Goal: Complete application form

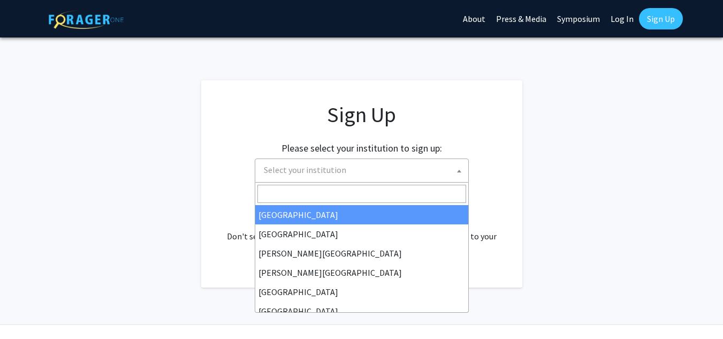
click at [455, 165] on span at bounding box center [459, 171] width 11 height 24
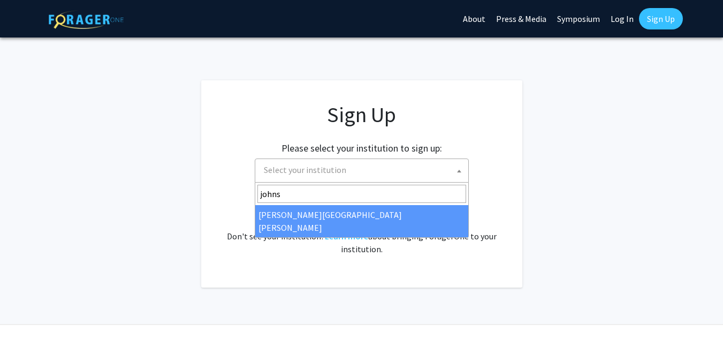
type input "johns"
select select "1"
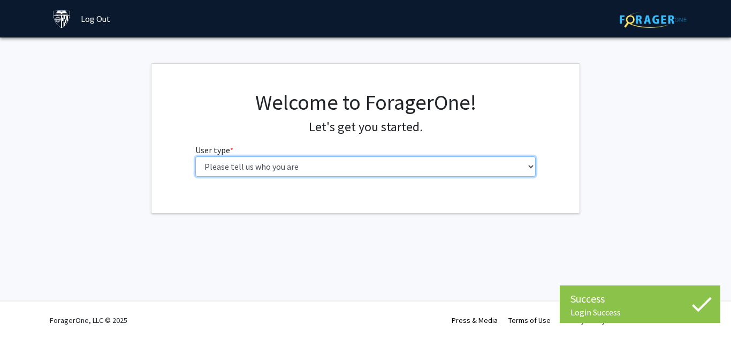
click at [371, 162] on select "Please tell us who you are Undergraduate Student Master's Student Doctoral Cand…" at bounding box center [365, 166] width 341 height 20
select select "2: masters"
click at [195, 156] on select "Please tell us who you are Undergraduate Student Master's Student Doctoral Cand…" at bounding box center [365, 166] width 341 height 20
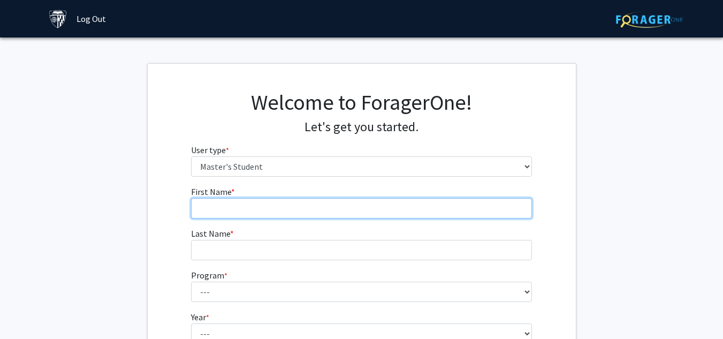
click at [284, 204] on input "First Name * required" at bounding box center [361, 208] width 341 height 20
type input "Ludmill"
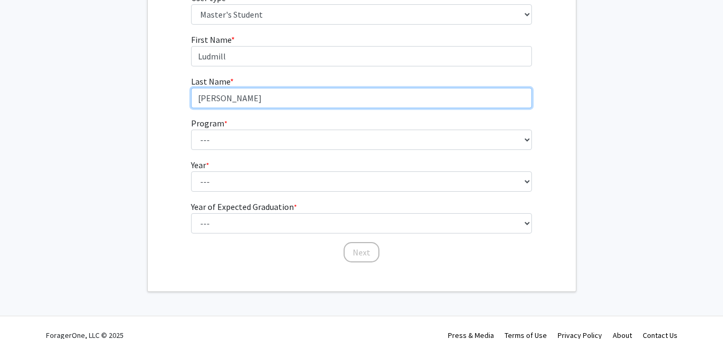
scroll to position [167, 0]
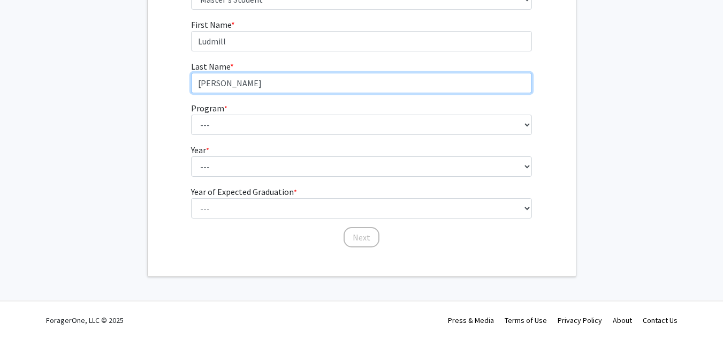
type input "[PERSON_NAME]"
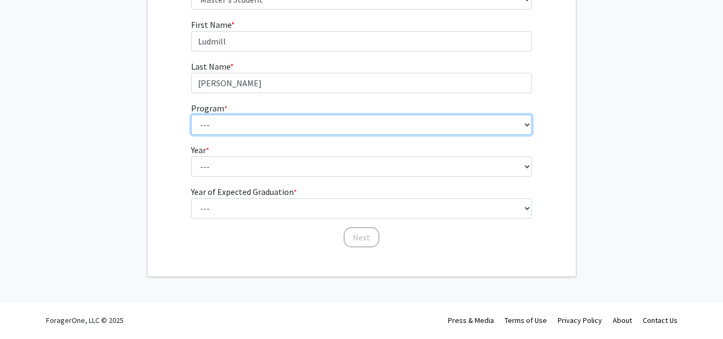
click at [256, 127] on select "--- Anatomy Education Applied and Computational Mathematics Applied Biomedical …" at bounding box center [361, 125] width 341 height 20
select select "26: 18"
click at [191, 115] on select "--- Anatomy Education Applied and Computational Mathematics Applied Biomedical …" at bounding box center [361, 125] width 341 height 20
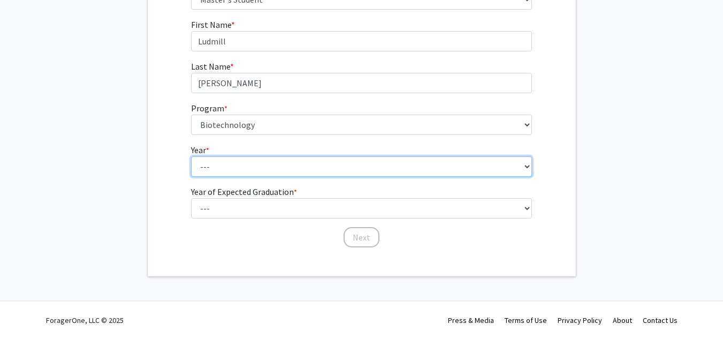
click at [238, 165] on select "--- First Year Second Year" at bounding box center [361, 166] width 341 height 20
select select "2: second_year"
click at [191, 156] on select "--- First Year Second Year" at bounding box center [361, 166] width 341 height 20
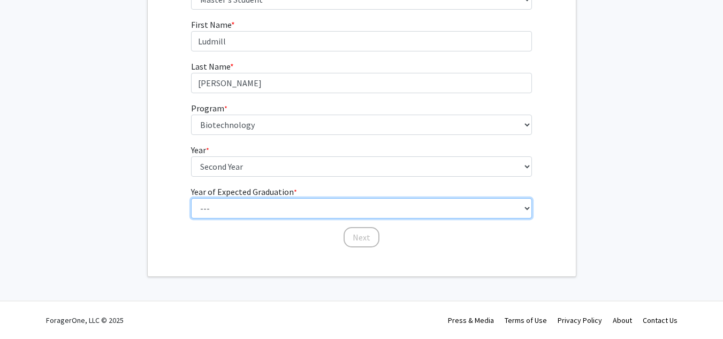
click at [226, 199] on select "--- 2025 2026 2027 2028 2029 2030 2031 2032 2033 2034" at bounding box center [361, 208] width 341 height 20
select select "1: 2025"
click at [191, 198] on select "--- 2025 2026 2027 2028 2029 2030 2031 2032 2033 2034" at bounding box center [361, 208] width 341 height 20
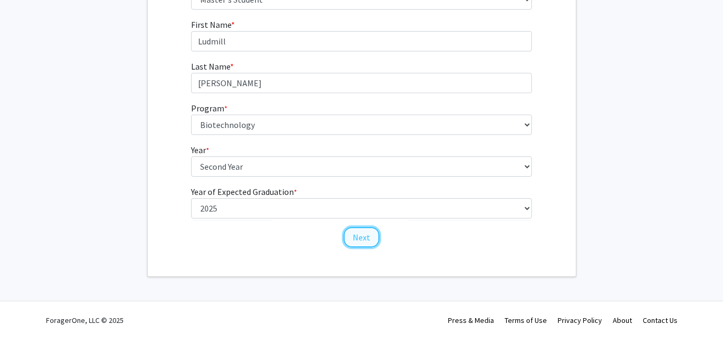
click at [360, 238] on button "Next" at bounding box center [362, 237] width 36 height 20
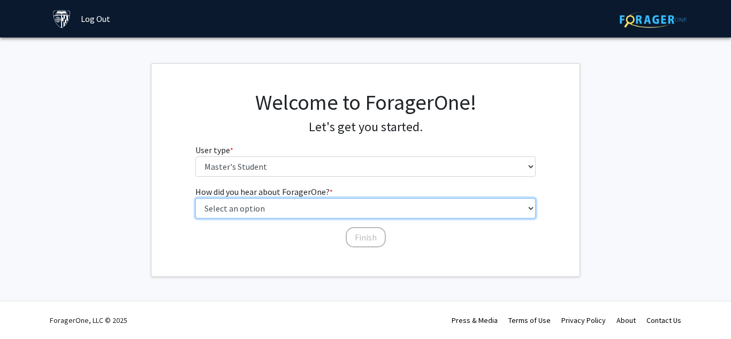
click at [351, 203] on select "Select an option Peer/student recommendation Faculty/staff recommendation Unive…" at bounding box center [365, 208] width 341 height 20
select select "3: university_website"
click at [195, 198] on select "Select an option Peer/student recommendation Faculty/staff recommendation Unive…" at bounding box center [365, 208] width 341 height 20
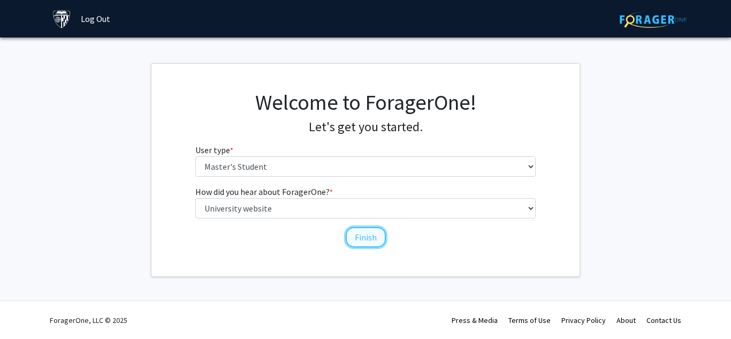
click at [362, 235] on button "Finish" at bounding box center [366, 237] width 40 height 20
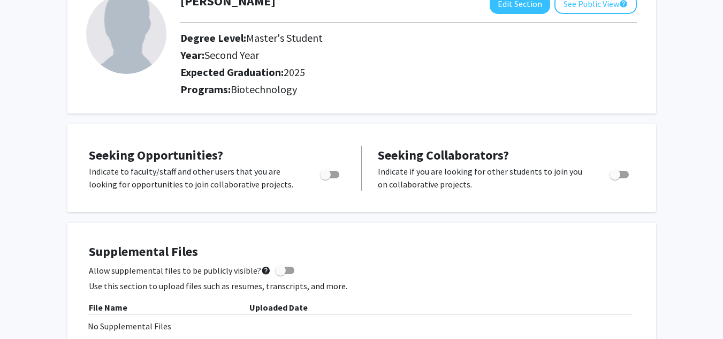
scroll to position [81, 0]
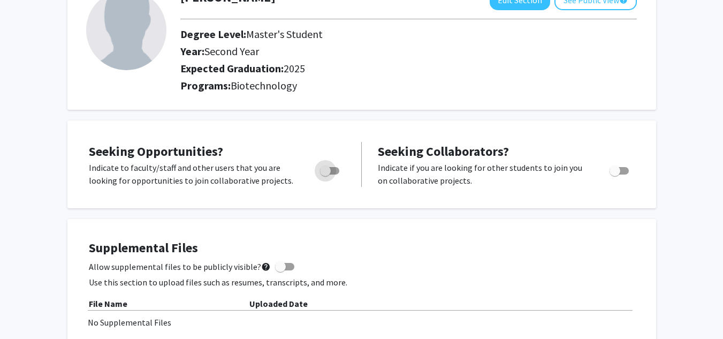
click at [330, 173] on span "Toggle" at bounding box center [325, 170] width 11 height 11
click at [325, 174] on input "Are you actively seeking opportunities?" at bounding box center [325, 174] width 1 height 1
checkbox input "true"
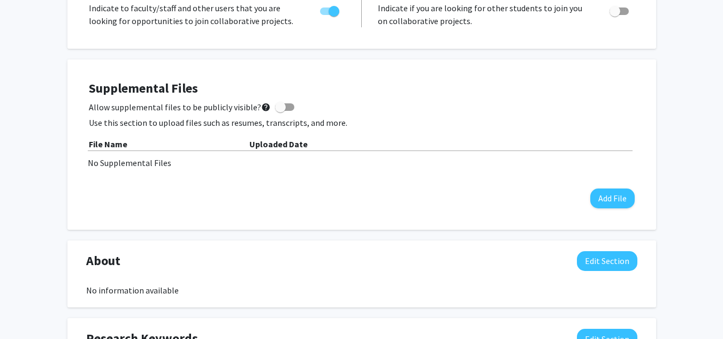
scroll to position [242, 0]
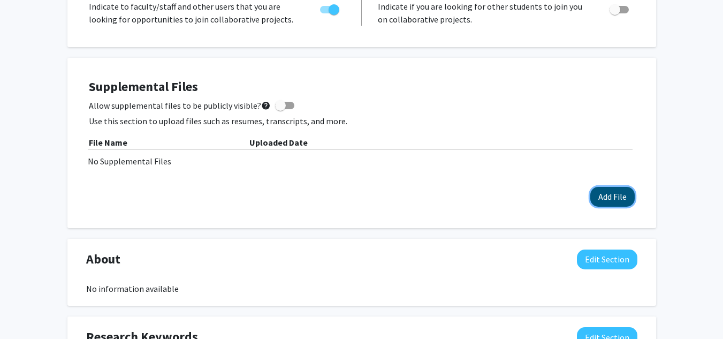
click at [614, 193] on button "Add File" at bounding box center [612, 197] width 44 height 20
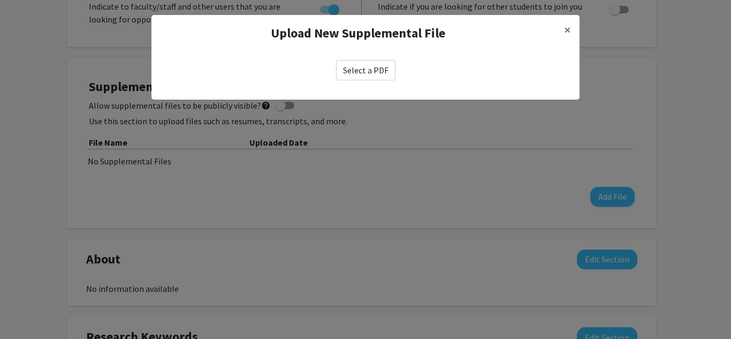
click at [373, 66] on label "Select a PDF" at bounding box center [365, 70] width 59 height 20
click at [0, 0] on input "Select a PDF" at bounding box center [0, 0] width 0 height 0
click at [567, 29] on span "×" at bounding box center [567, 29] width 7 height 17
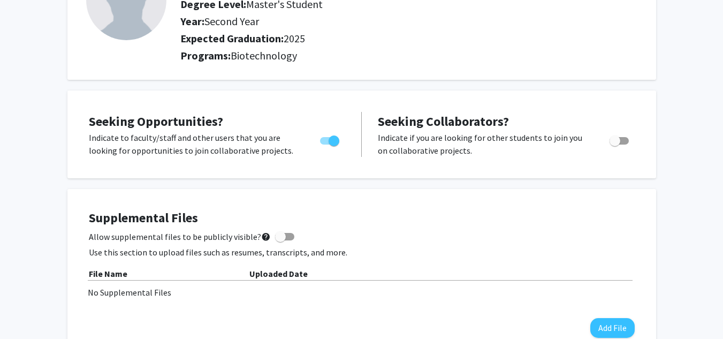
scroll to position [77, 0]
